Goal: Check status: Check status

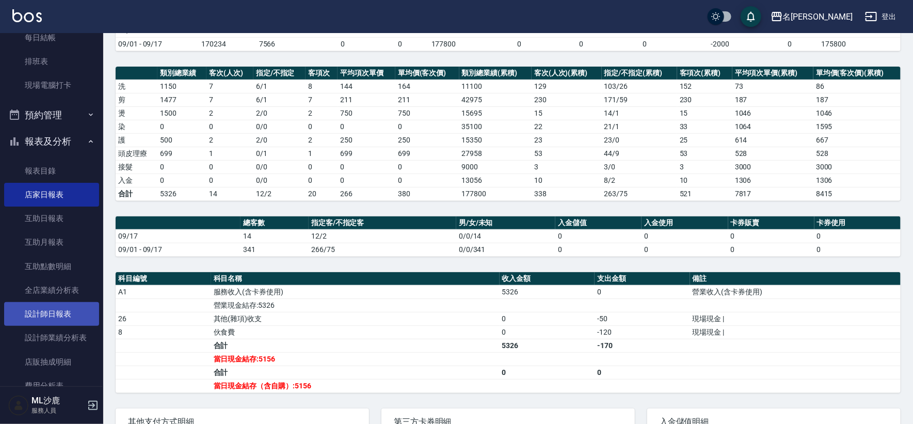
scroll to position [172, 0]
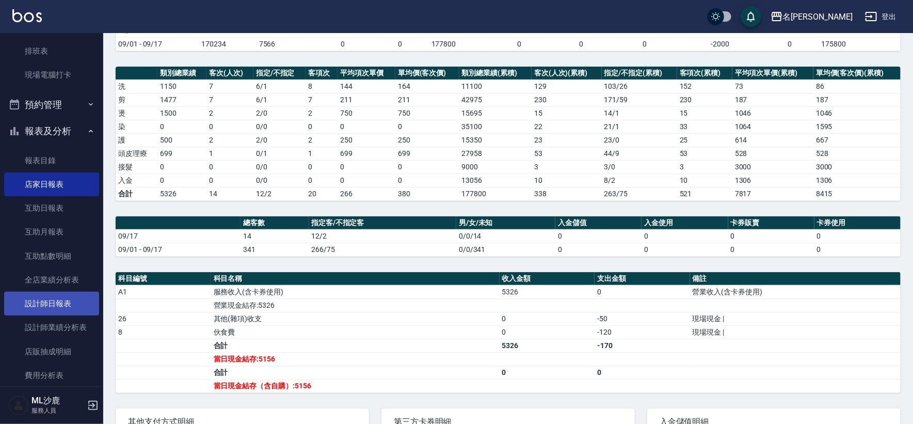
click at [46, 303] on link "設計師日報表" at bounding box center [51, 304] width 95 height 24
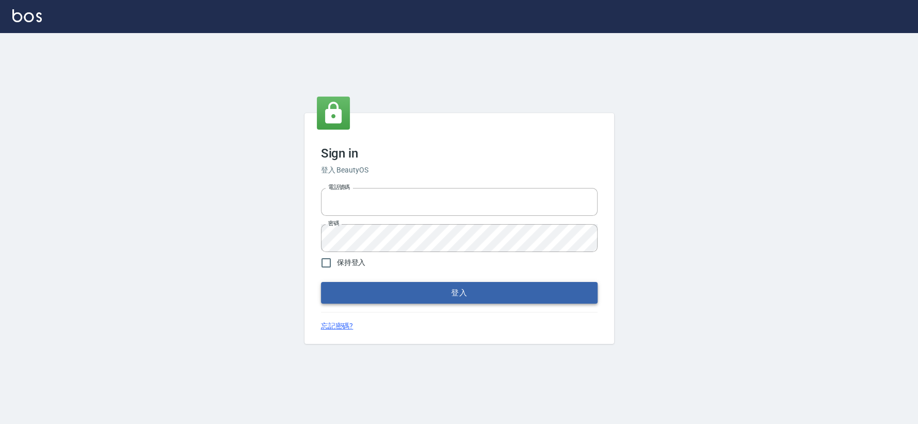
type input "0426653545"
click at [362, 301] on button "登入" at bounding box center [459, 293] width 277 height 22
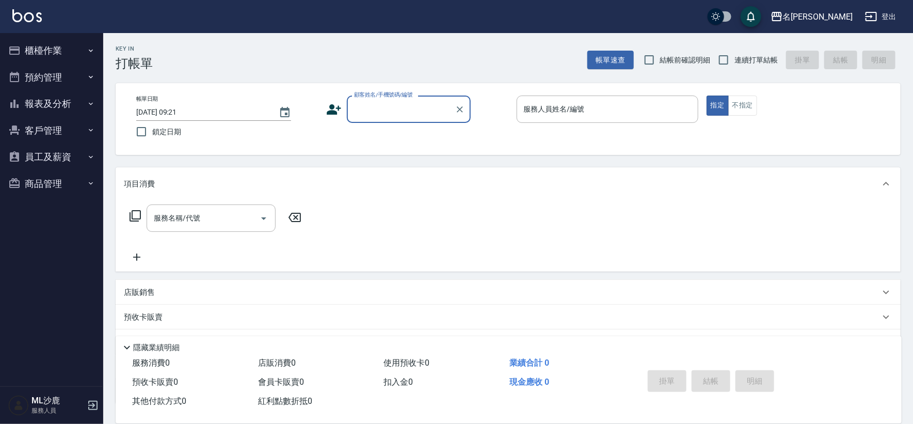
click at [86, 105] on button "報表及分析" at bounding box center [51, 103] width 95 height 27
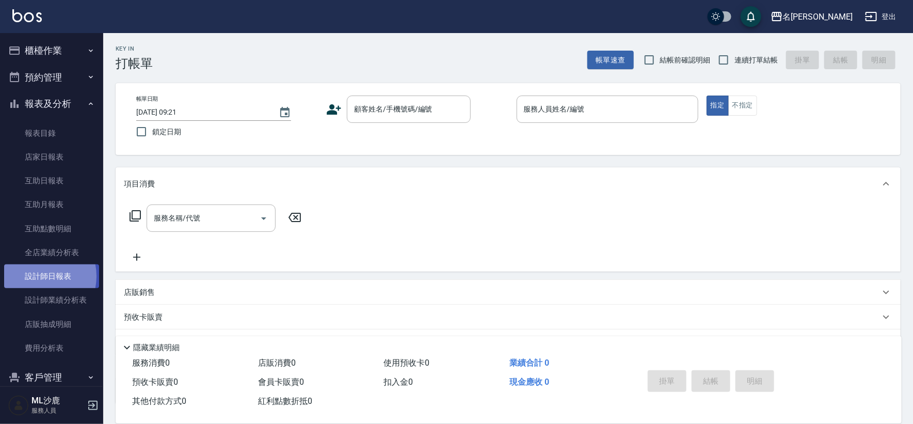
click at [37, 276] on link "設計師日報表" at bounding box center [51, 276] width 95 height 24
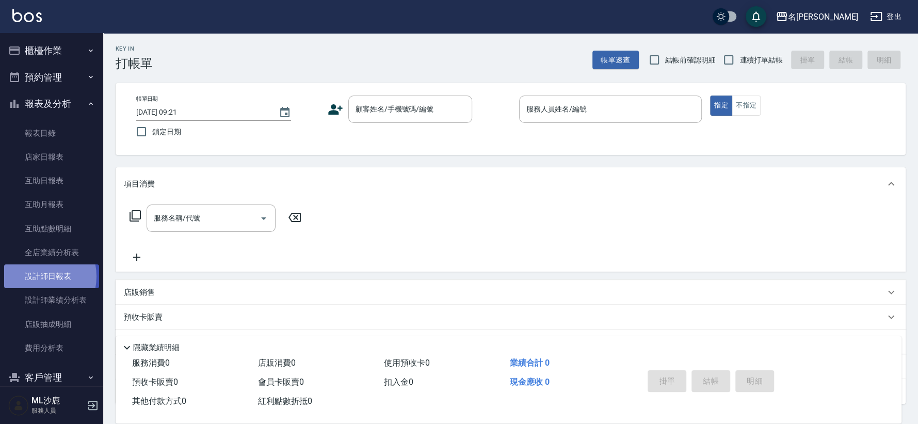
click at [37, 276] on link "設計師日報表" at bounding box center [51, 276] width 95 height 24
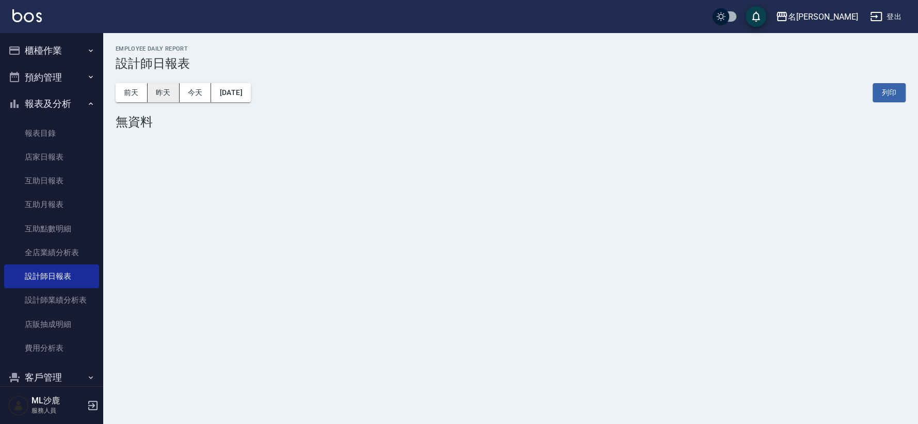
click at [163, 95] on button "昨天" at bounding box center [164, 92] width 32 height 19
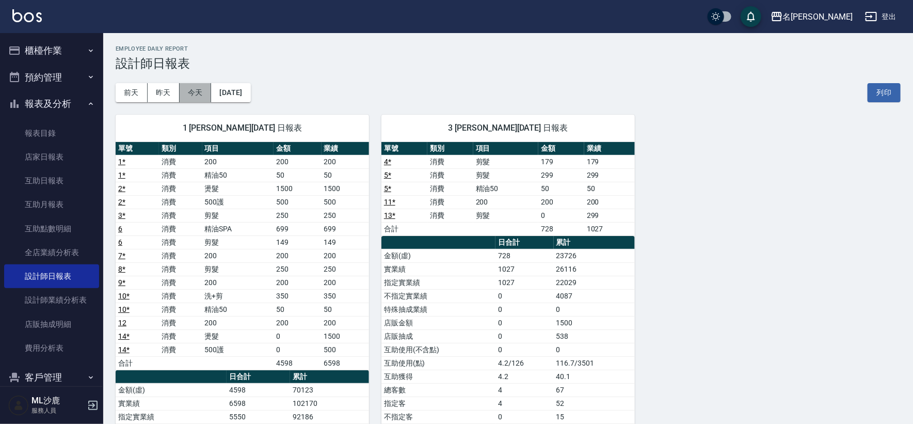
click at [188, 95] on button "今天" at bounding box center [196, 92] width 32 height 19
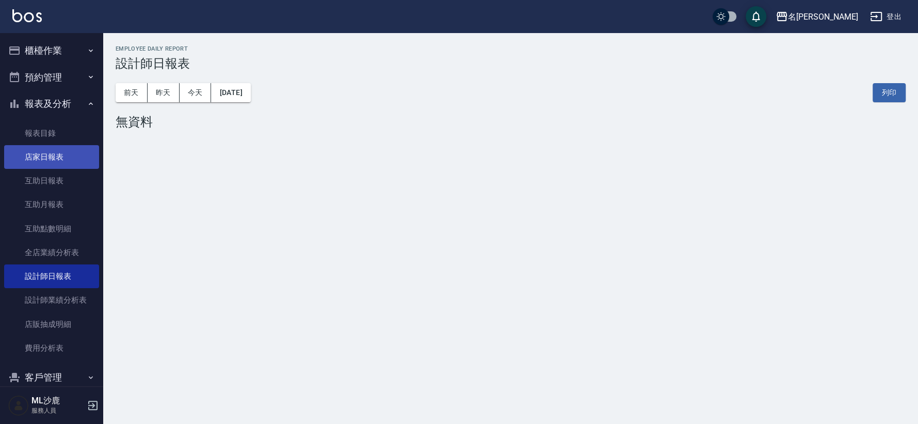
click at [36, 153] on link "店家日報表" at bounding box center [51, 157] width 95 height 24
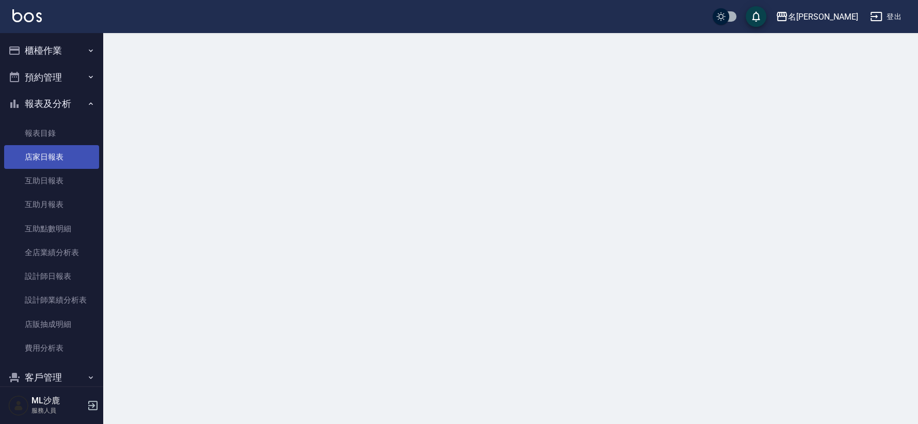
click at [36, 153] on link "店家日報表" at bounding box center [51, 157] width 95 height 24
